Goal: Navigation & Orientation: Find specific page/section

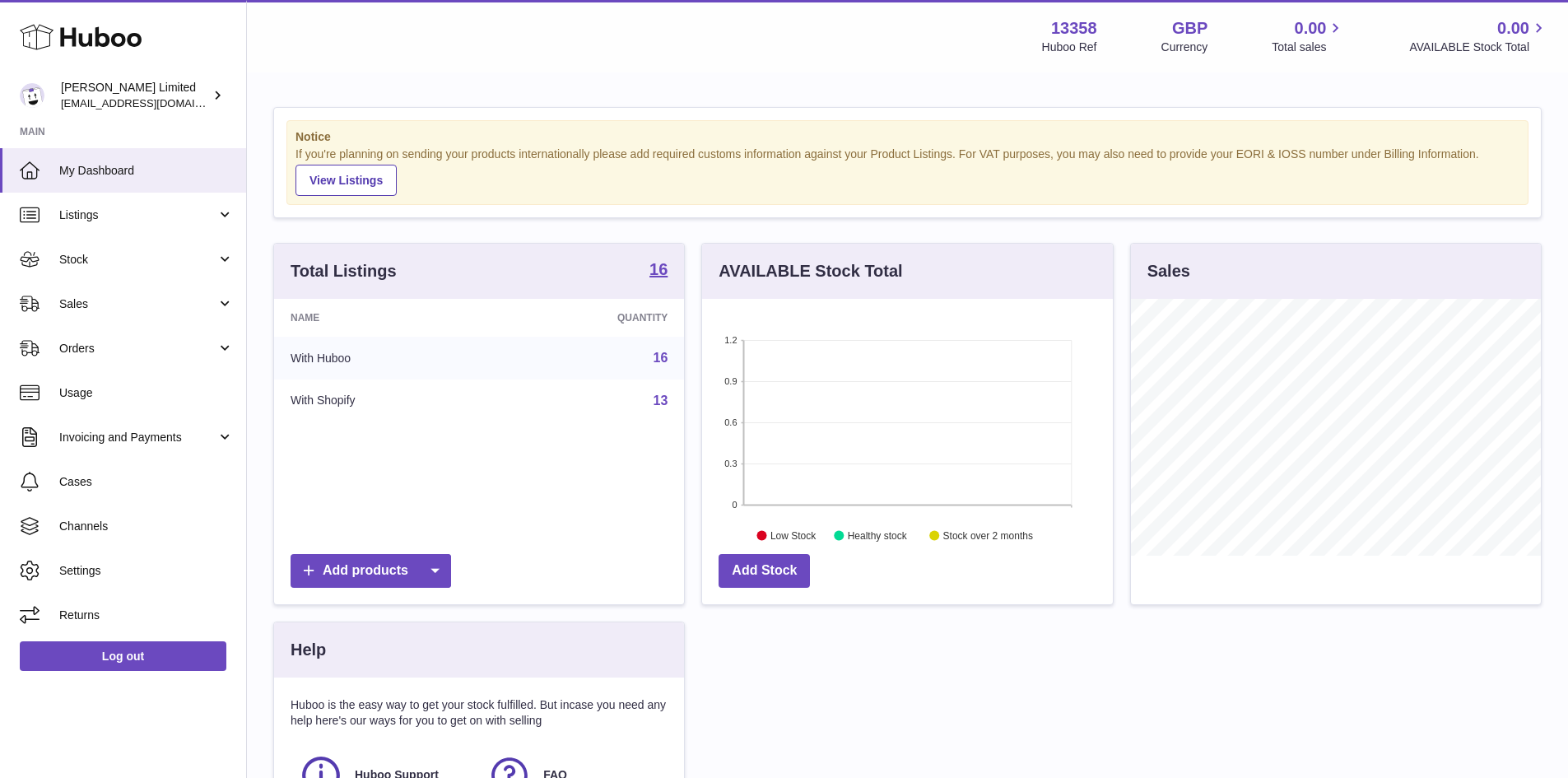
scroll to position [257, 411]
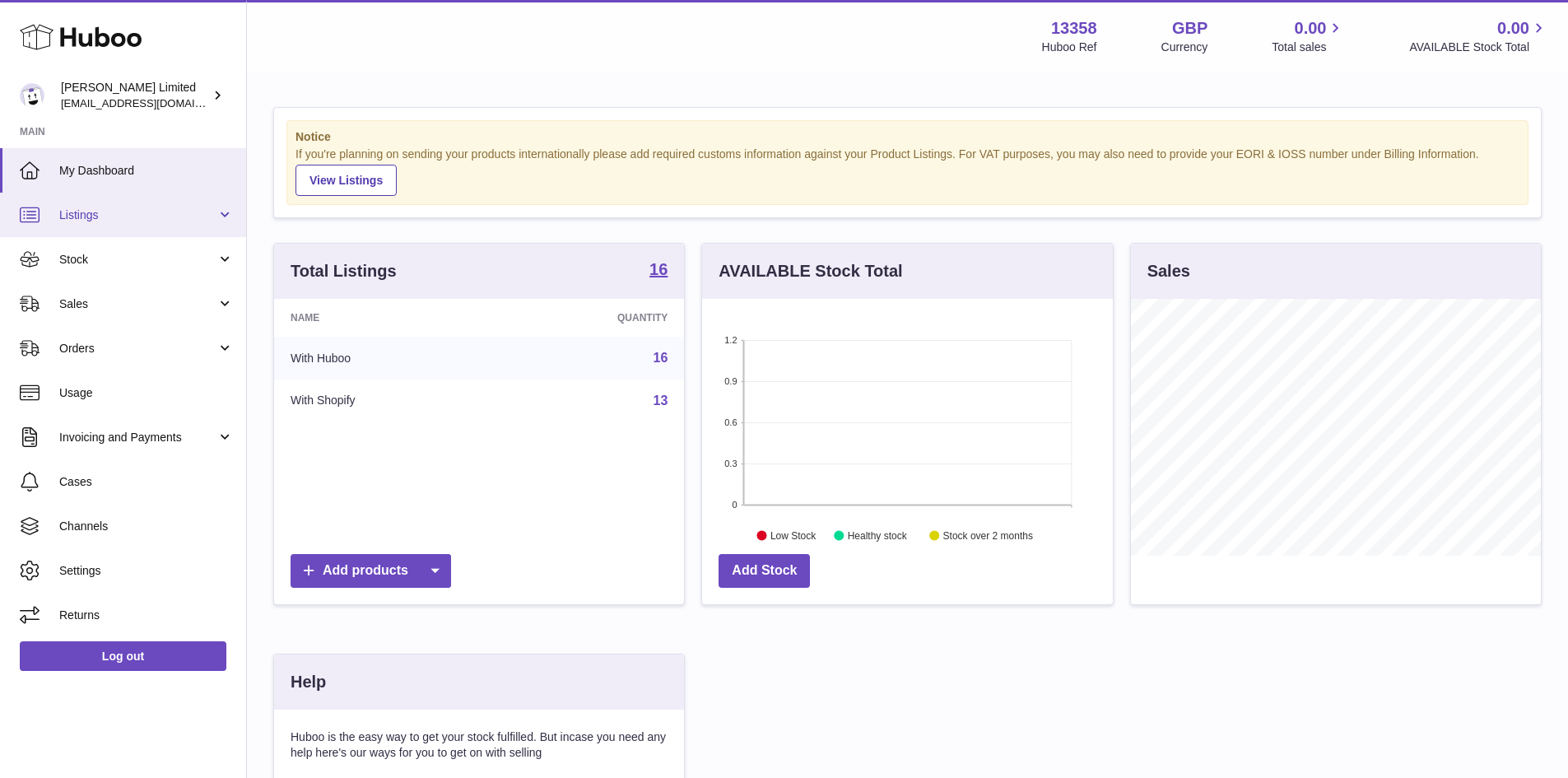
drag, startPoint x: 177, startPoint y: 211, endPoint x: 179, endPoint y: 225, distance: 14.1
click at [177, 211] on span "Listings" at bounding box center [138, 215] width 157 height 16
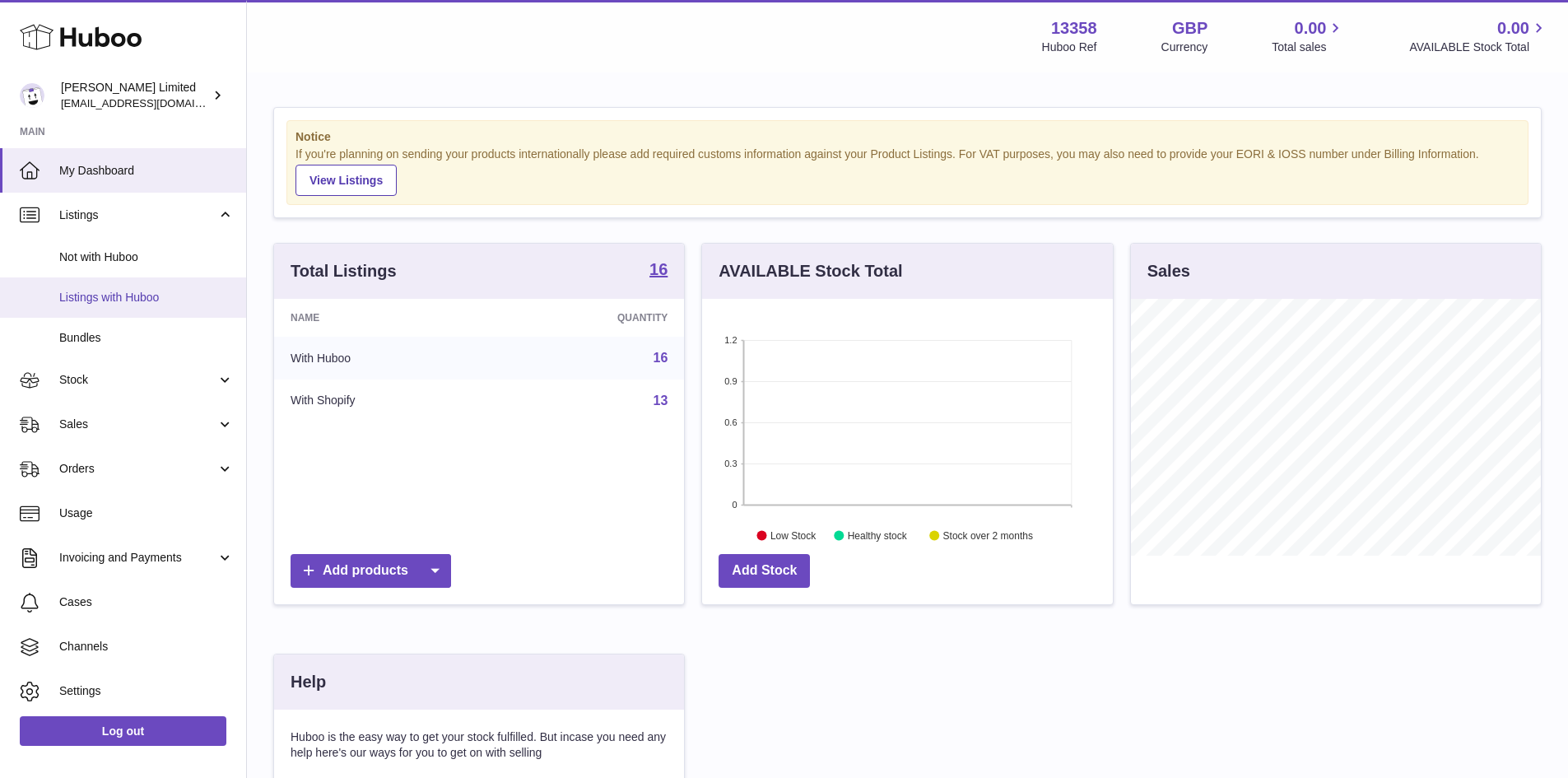
click at [148, 298] on span "Listings with Huboo" at bounding box center [147, 297] width 174 height 16
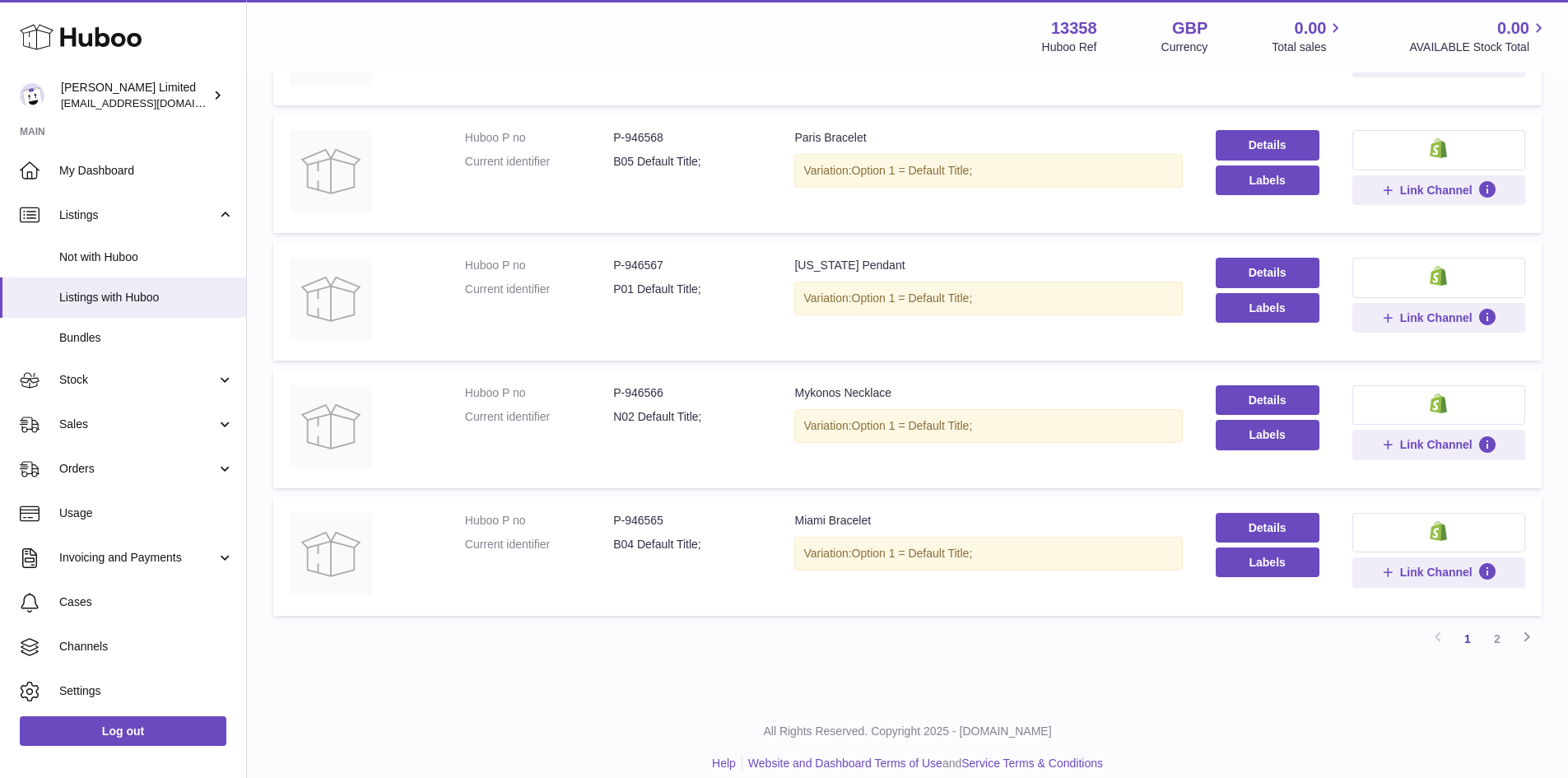
scroll to position [984, 0]
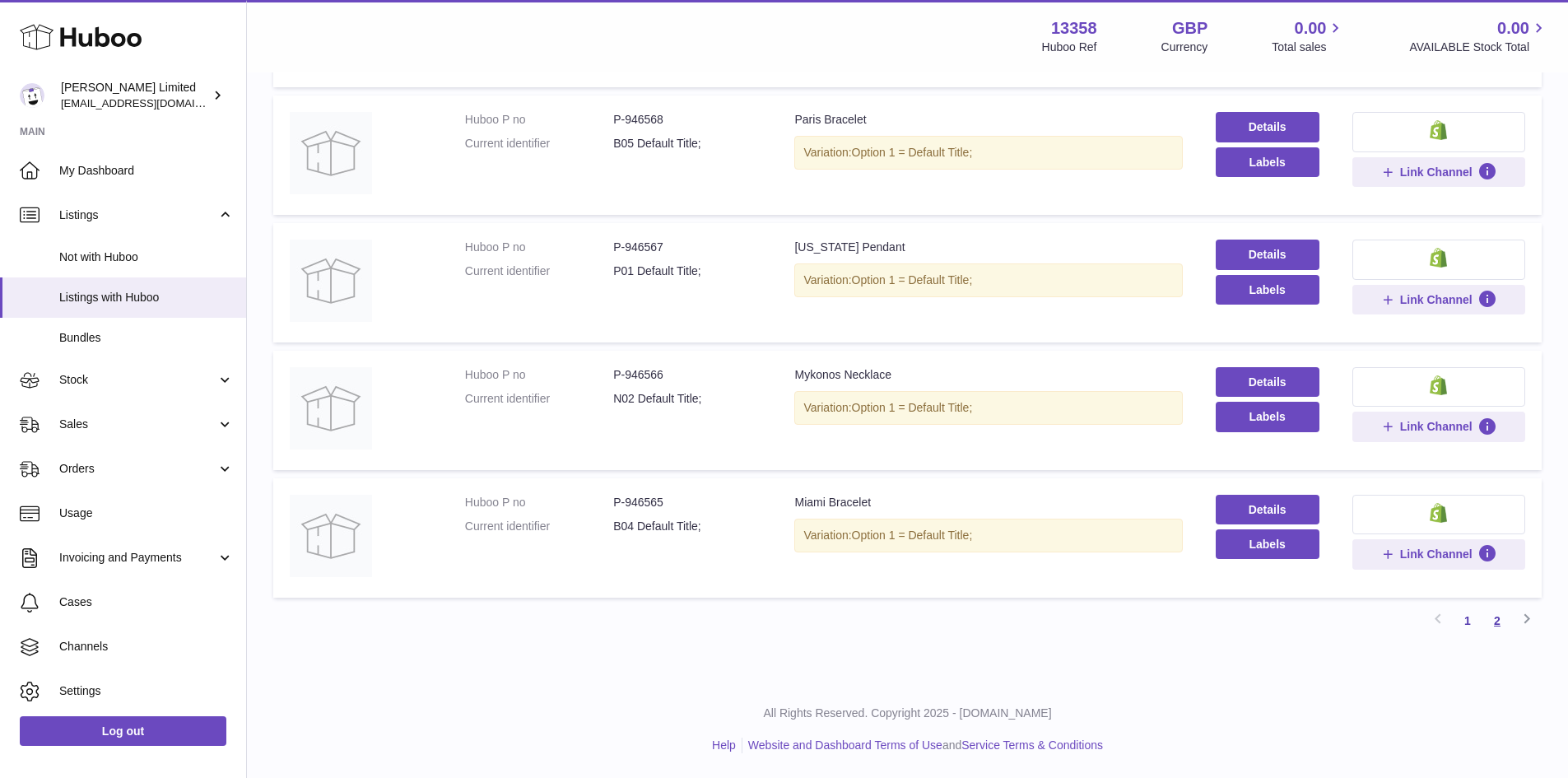
click at [1492, 619] on link "2" at bounding box center [1497, 620] width 29 height 29
